Goal: Task Accomplishment & Management: Use online tool/utility

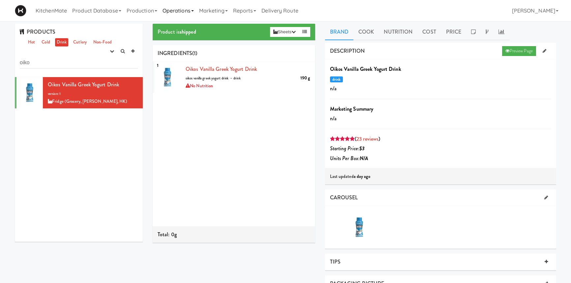
click at [195, 7] on link "Operations" at bounding box center [178, 10] width 37 height 21
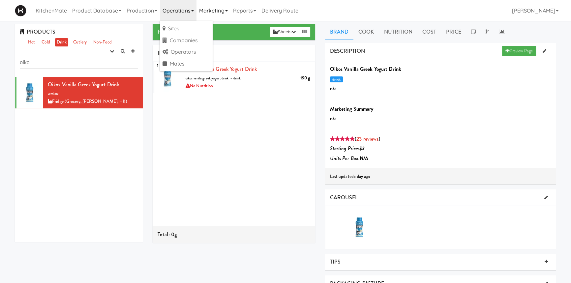
click at [217, 12] on link "Marketing" at bounding box center [213, 10] width 34 height 21
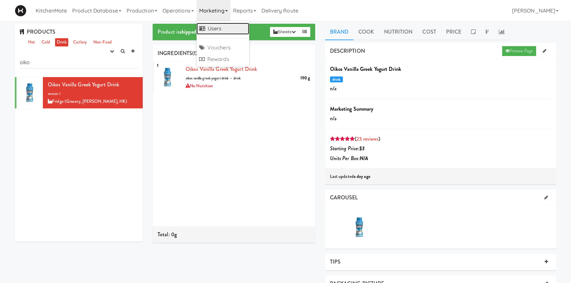
click at [222, 28] on link "Users" at bounding box center [222, 29] width 53 height 12
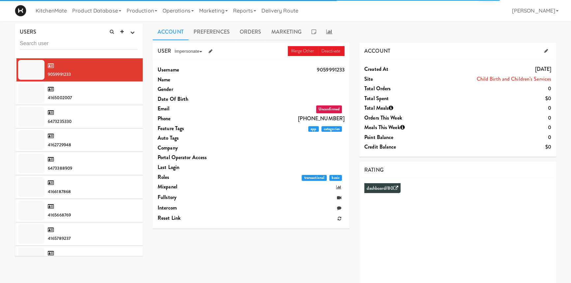
click at [67, 44] on input "text" at bounding box center [79, 44] width 118 height 12
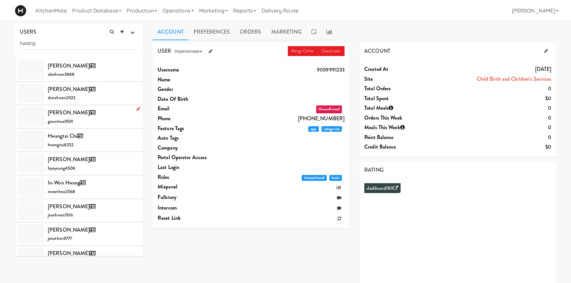
scroll to position [83, 0]
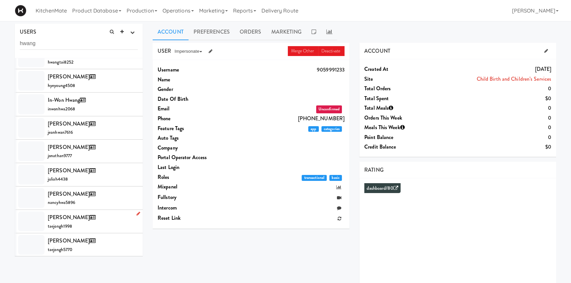
type input "hwang"
click at [73, 222] on div "[PERSON_NAME] taejongh1998" at bounding box center [93, 222] width 90 height 18
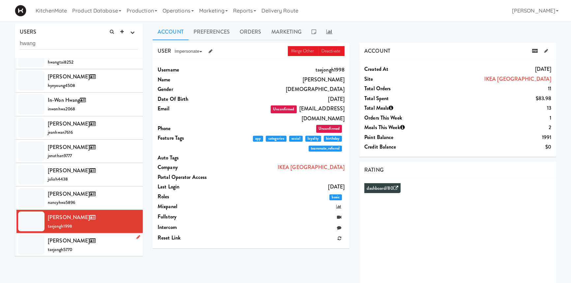
click at [63, 238] on span "[PERSON_NAME]" at bounding box center [73, 241] width 50 height 8
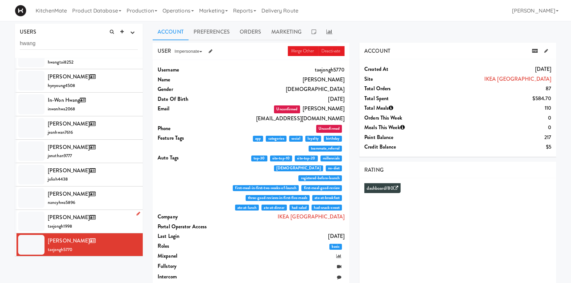
click at [70, 224] on span "taejongh1998" at bounding box center [60, 226] width 24 height 6
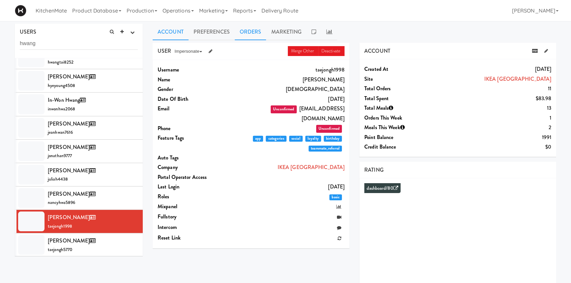
click at [245, 34] on link "Orders" at bounding box center [251, 32] width 32 height 16
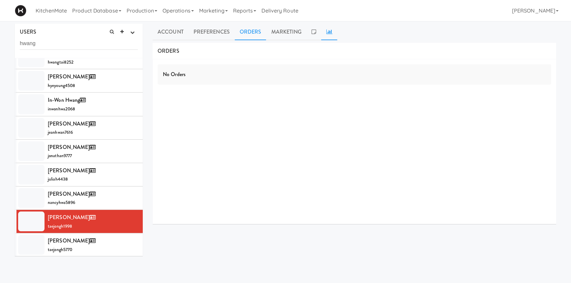
click at [330, 33] on icon at bounding box center [329, 31] width 6 height 5
click at [180, 30] on link "Account" at bounding box center [171, 32] width 36 height 16
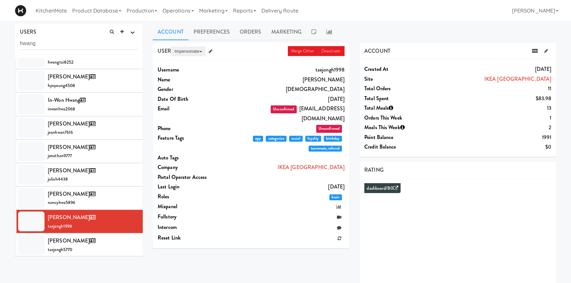
click at [189, 51] on button "Impersonate" at bounding box center [188, 51] width 34 height 10
click at [187, 63] on link "on App" at bounding box center [198, 64] width 55 height 12
click at [67, 39] on input "hwang" at bounding box center [79, 44] width 118 height 12
paste input "text"
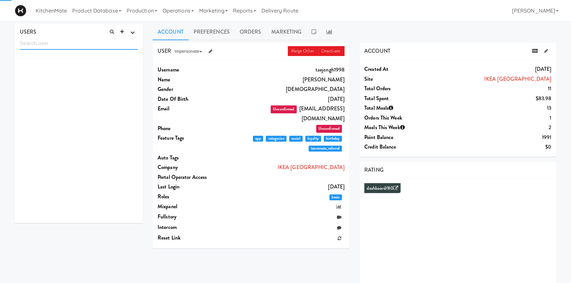
click at [57, 40] on input "text" at bounding box center [79, 44] width 118 height 12
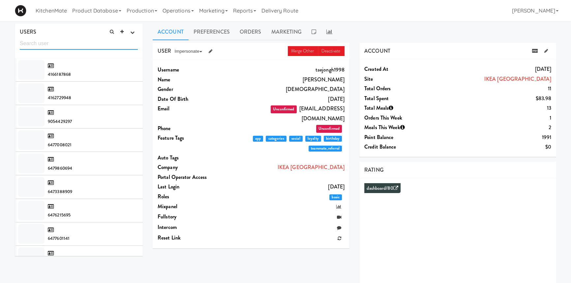
paste input "e"
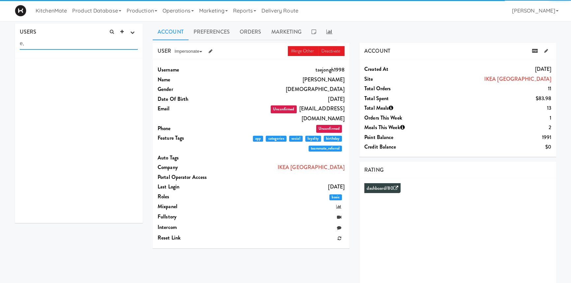
type input "e"
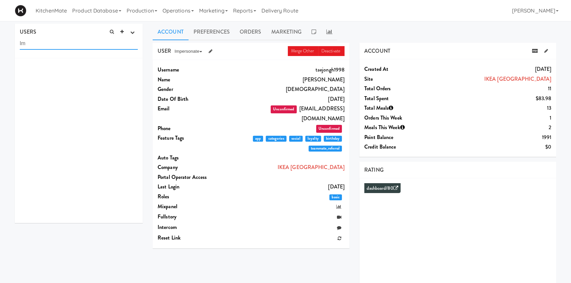
type input "l"
type input "elmna"
click at [66, 72] on span "elmnav0269" at bounding box center [59, 74] width 22 height 6
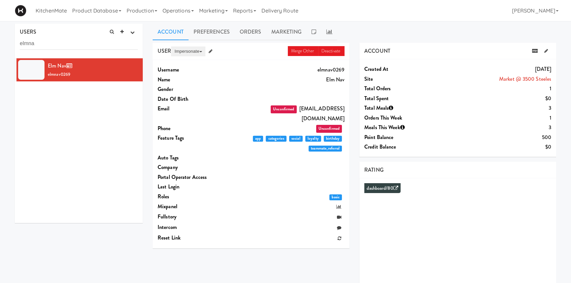
click at [189, 50] on button "Impersonate" at bounding box center [188, 51] width 34 height 10
click at [184, 64] on link "on App" at bounding box center [198, 64] width 55 height 12
